Goal: Task Accomplishment & Management: Manage account settings

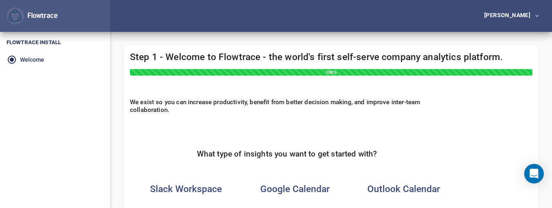
scroll to position [41, 0]
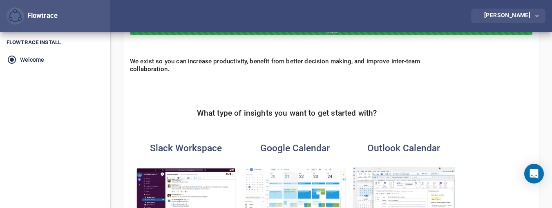
click at [526, 14] on div "[PERSON_NAME]" at bounding box center [508, 15] width 49 height 6
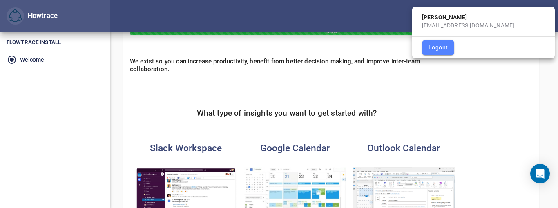
click at [278, 187] on div at bounding box center [279, 104] width 558 height 208
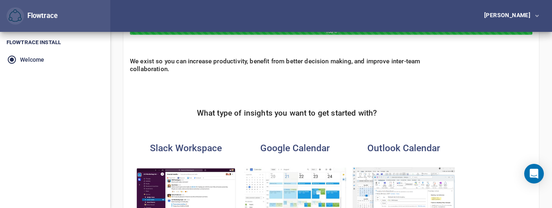
click at [37, 58] on li "Welcome" at bounding box center [55, 59] width 110 height 14
drag, startPoint x: 40, startPoint y: 7, endPoint x: 38, endPoint y: 16, distance: 9.1
click at [40, 8] on div "Flowtrace" at bounding box center [55, 16] width 110 height 32
click at [38, 16] on div "Flowtrace" at bounding box center [40, 16] width 33 height 10
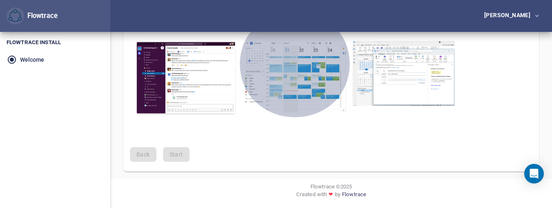
click at [292, 88] on img "button" at bounding box center [295, 76] width 102 height 71
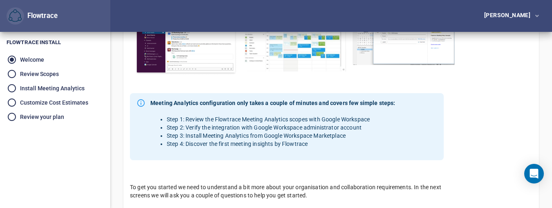
scroll to position [309, 0]
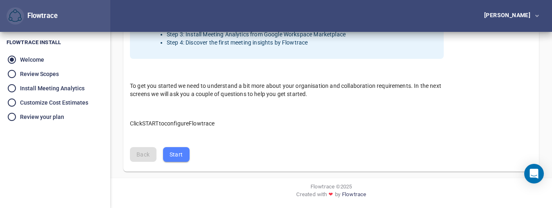
click at [174, 154] on span "Start" at bounding box center [175, 154] width 13 height 10
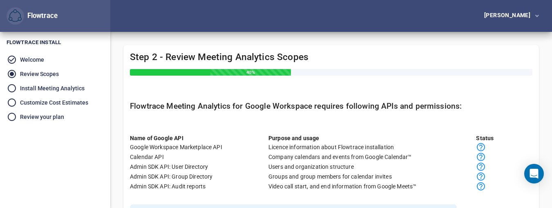
scroll to position [139, 0]
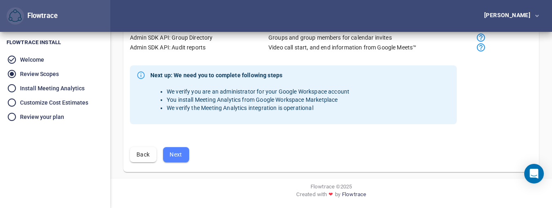
click at [186, 155] on button "Next" at bounding box center [176, 154] width 26 height 15
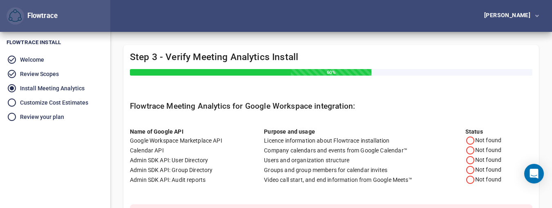
scroll to position [156, 0]
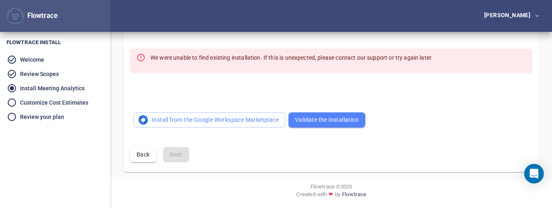
click at [329, 121] on span "Validate the installation" at bounding box center [327, 120] width 64 height 10
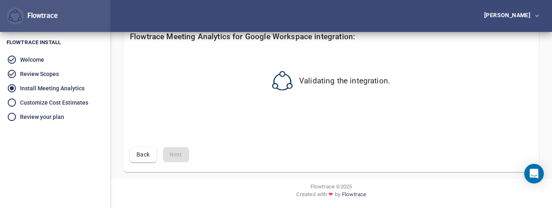
scroll to position [0, 0]
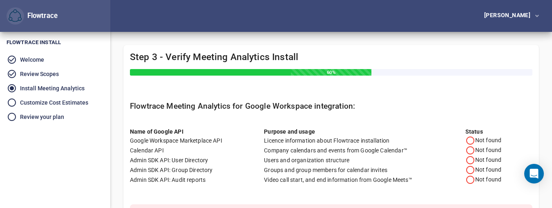
click at [473, 139] on icon at bounding box center [470, 141] width 10 height 10
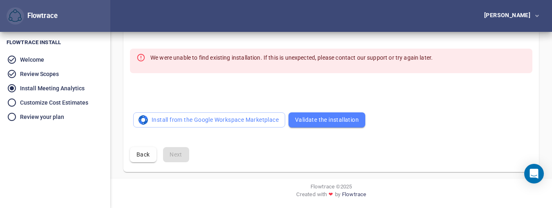
click at [232, 60] on p "We were unable to find existing installation. If this is unexpected, please con…" at bounding box center [291, 58] width 282 height 8
click at [232, 59] on p "We were unable to find existing installation. If this is unexpected, please con…" at bounding box center [291, 58] width 282 height 8
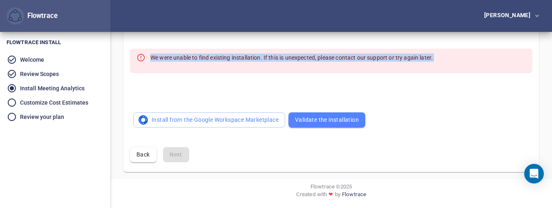
click at [232, 59] on p "We were unable to find existing installation. If this is unexpected, please con…" at bounding box center [291, 58] width 282 height 8
click at [135, 153] on button "Back" at bounding box center [143, 154] width 27 height 15
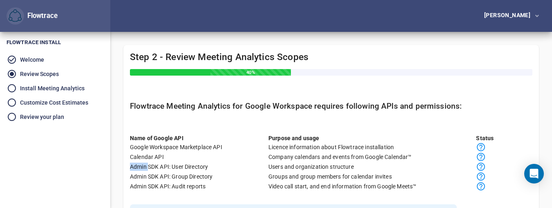
click at [135, 153] on div "Calendar API Company calendars and events from Google Calendar™" at bounding box center [337, 157] width 415 height 10
click at [135, 153] on div "Calendar API" at bounding box center [199, 157] width 138 height 8
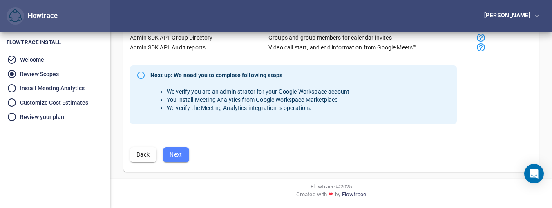
click at [154, 160] on button "Back" at bounding box center [143, 154] width 27 height 15
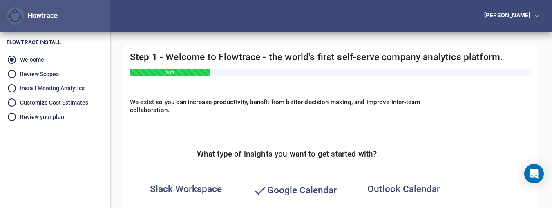
click at [149, 159] on div "What type of insights you want to get started with?" at bounding box center [287, 148] width 314 height 36
click at [533, 19] on div "button" at bounding box center [508, 19] width 49 height 2
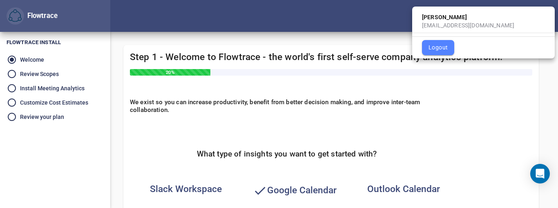
click at [446, 22] on div "[EMAIL_ADDRESS][DOMAIN_NAME]" at bounding box center [483, 25] width 143 height 8
click at [53, 16] on div at bounding box center [279, 104] width 558 height 208
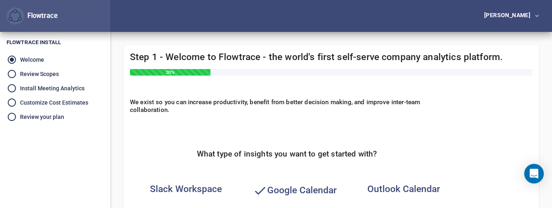
drag, startPoint x: 51, startPoint y: 15, endPoint x: 67, endPoint y: 19, distance: 16.3
click at [67, 19] on div "[PERSON_NAME] [PERSON_NAME][EMAIL_ADDRESS][PERSON_NAME][DOMAIN_NAME] Logout" at bounding box center [275, 104] width 545 height 208
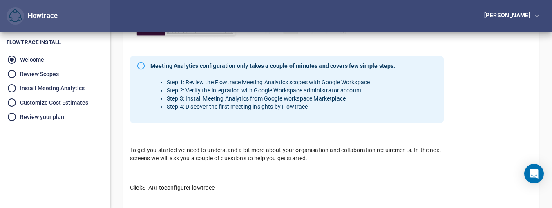
scroll to position [309, 0]
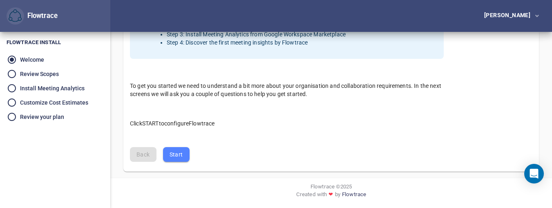
click at [183, 148] on button "Start" at bounding box center [176, 154] width 27 height 15
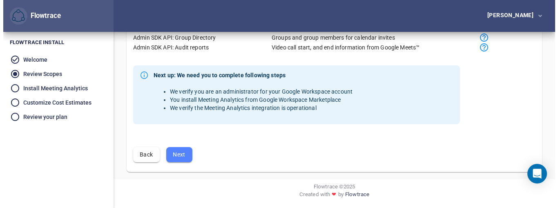
scroll to position [0, 0]
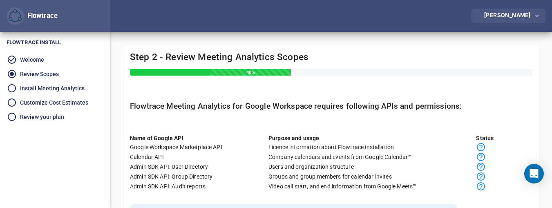
click at [518, 14] on div "[PERSON_NAME]" at bounding box center [508, 15] width 49 height 6
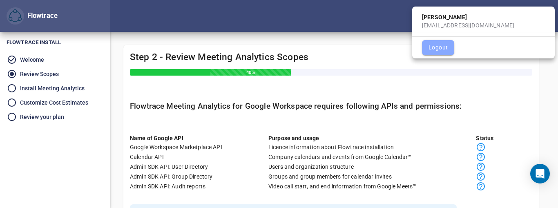
click at [440, 50] on span "Logout" at bounding box center [437, 47] width 19 height 10
